Goal: Task Accomplishment & Management: Use online tool/utility

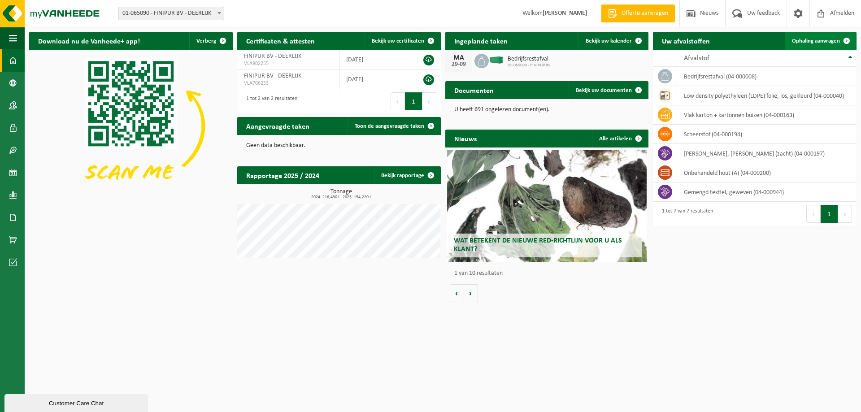
click at [816, 41] on span "Ophaling aanvragen" at bounding box center [816, 41] width 48 height 6
